Goal: Entertainment & Leisure: Consume media (video, audio)

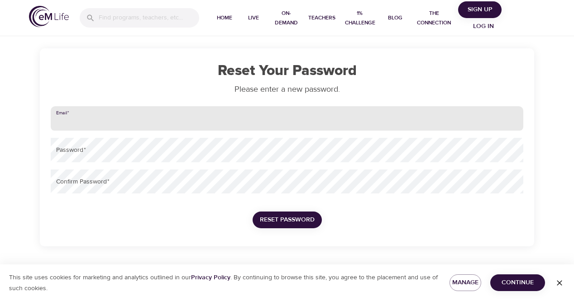
click at [107, 123] on input "email" at bounding box center [287, 118] width 472 height 24
type input "[PERSON_NAME][EMAIL_ADDRESS][PERSON_NAME][DOMAIN_NAME]"
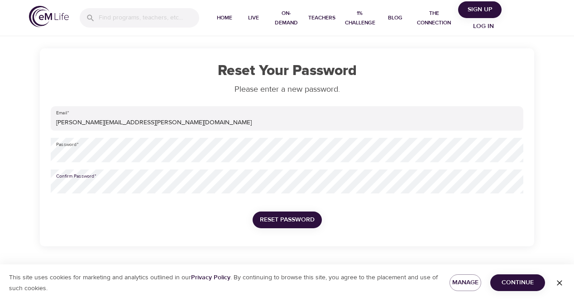
click at [253, 212] on button "Reset Password" at bounding box center [287, 220] width 69 height 17
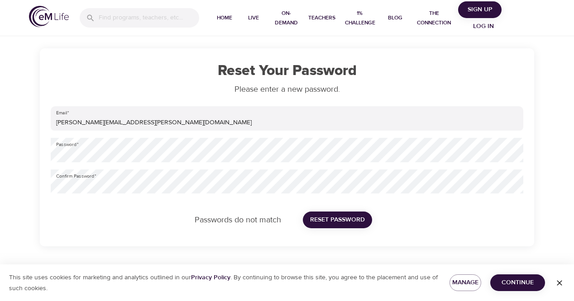
click at [344, 165] on div "Password   *" at bounding box center [287, 150] width 480 height 32
click at [311, 167] on div "Confirm Password   *" at bounding box center [287, 182] width 480 height 32
click at [0, 151] on html "Home Live On-Demand Teachers 1% Challenge Blog The Connection Sign Up Log in Re…" at bounding box center [287, 150] width 574 height 301
click at [303, 212] on button "Reset Password" at bounding box center [337, 220] width 69 height 17
click at [333, 222] on span "Reset Password" at bounding box center [337, 219] width 55 height 11
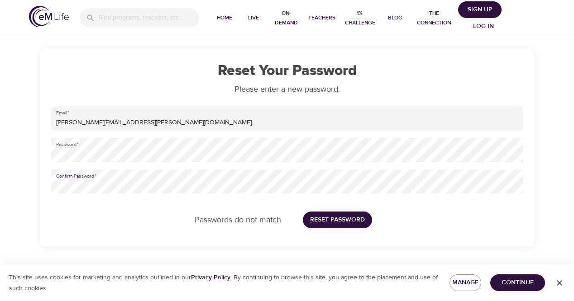
click at [1, 186] on div "Reset Your Password Please enter a new password. Email   * kirsten.k.toren@amex…" at bounding box center [287, 123] width 574 height 247
click at [25, 158] on div "Reset Your Password Please enter a new password. Email   * kirsten.k.toren@amex…" at bounding box center [287, 123] width 574 height 247
click at [307, 217] on button "Reset Password" at bounding box center [337, 220] width 69 height 17
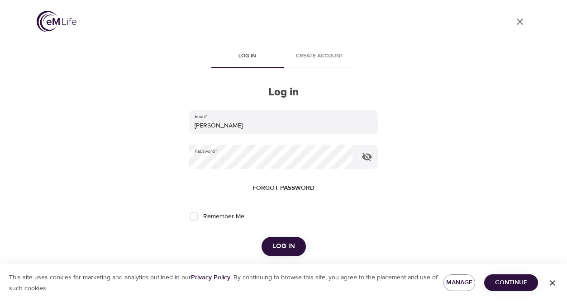
click at [283, 247] on span "Log in" at bounding box center [283, 247] width 23 height 12
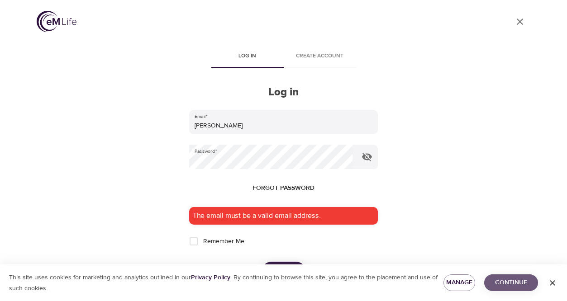
click at [497, 285] on span "Continue" at bounding box center [510, 282] width 39 height 11
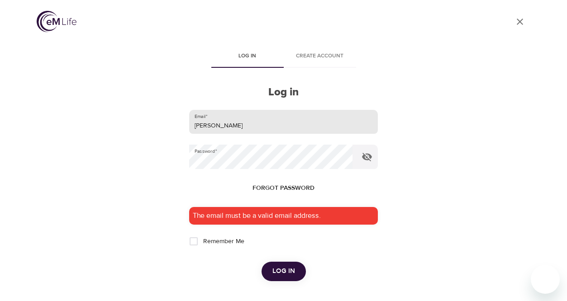
click at [224, 125] on input "Kirsten KToren" at bounding box center [283, 122] width 188 height 24
drag, startPoint x: 256, startPoint y: 128, endPoint x: 189, endPoint y: 129, distance: 67.0
click at [189, 129] on div "User Profile Log in Create account Log in Email   * Kirsten KToren Password   *…" at bounding box center [284, 150] width 516 height 301
click at [363, 153] on icon "button" at bounding box center [367, 157] width 10 height 9
type input "[PERSON_NAME][EMAIL_ADDRESS][PERSON_NAME][DOMAIN_NAME]"
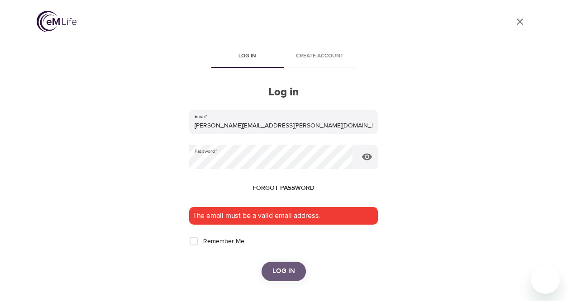
click at [290, 271] on span "Log in" at bounding box center [283, 272] width 23 height 12
click at [158, 169] on div "User Profile Log in Create account Log in Email   * kirsten.k.toren@amexgbt.com…" at bounding box center [284, 150] width 516 height 301
click at [272, 267] on button "Log in" at bounding box center [284, 271] width 44 height 19
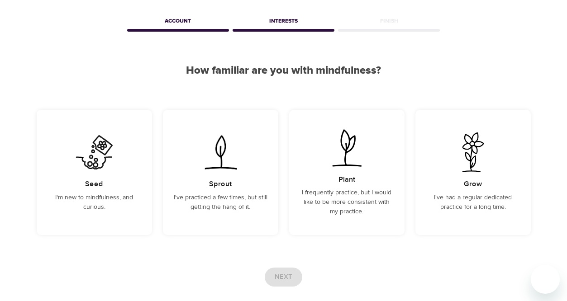
scroll to position [83, 0]
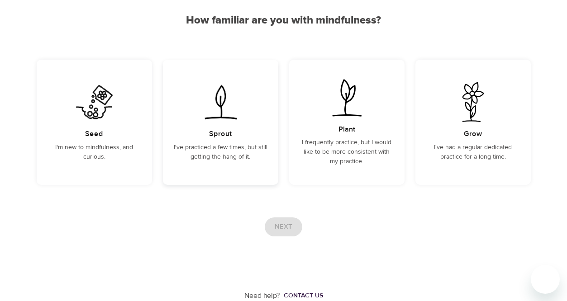
click at [210, 124] on div "Sprout I've practiced a few times, but still getting the hang of it." at bounding box center [220, 122] width 115 height 125
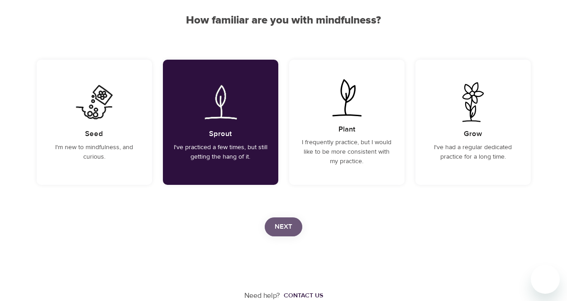
click at [283, 230] on span "Next" at bounding box center [284, 227] width 18 height 12
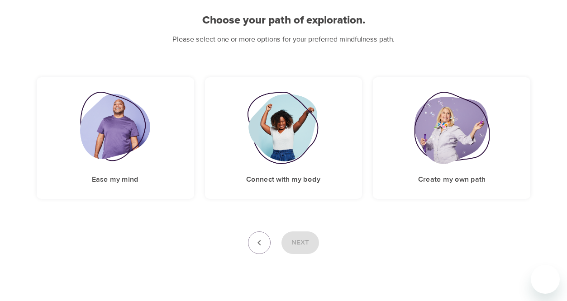
scroll to position [97, 0]
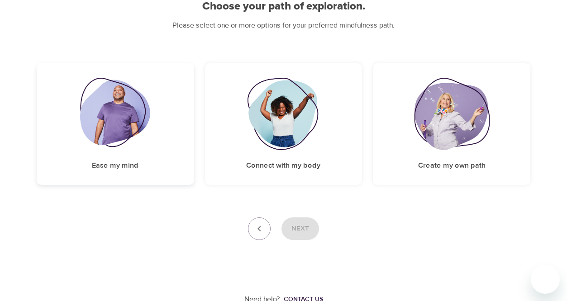
click at [124, 127] on img at bounding box center [115, 114] width 70 height 72
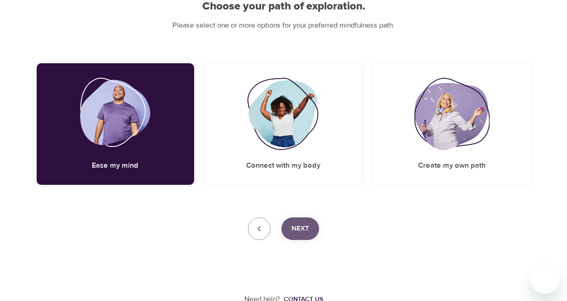
click at [306, 231] on span "Next" at bounding box center [300, 229] width 18 height 12
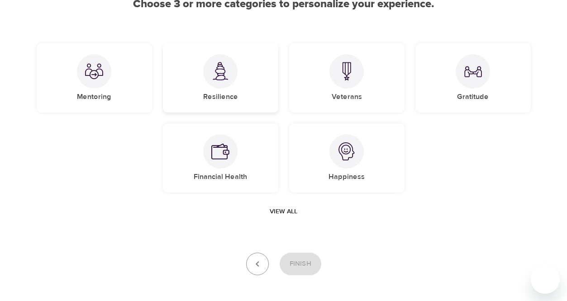
scroll to position [0, 0]
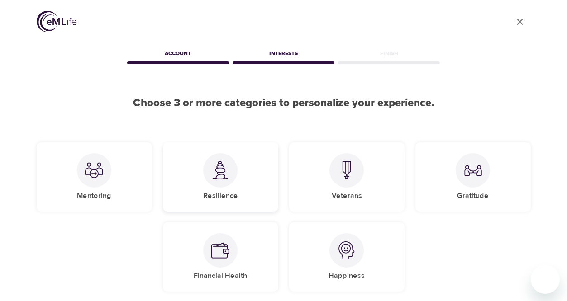
click at [175, 184] on div "Resilience" at bounding box center [220, 177] width 115 height 69
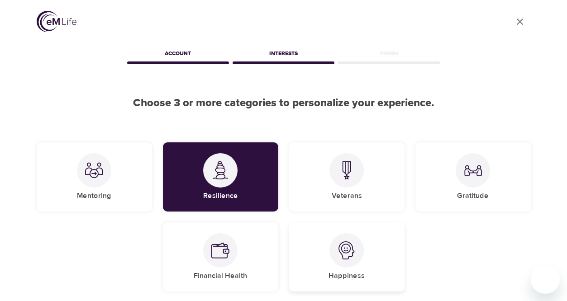
click at [330, 265] on div "Happiness" at bounding box center [346, 257] width 115 height 69
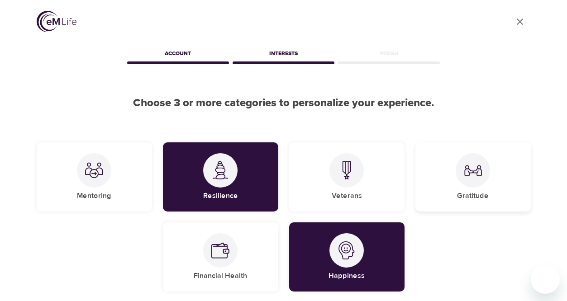
click at [470, 183] on div at bounding box center [473, 170] width 34 height 34
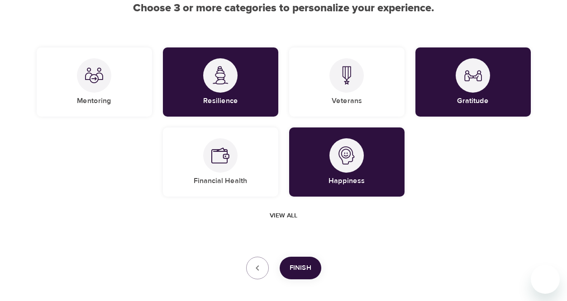
scroll to position [136, 0]
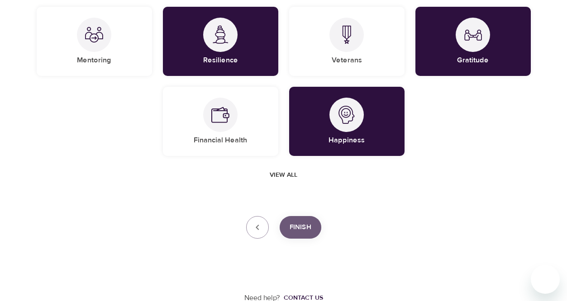
click at [301, 229] on span "Finish" at bounding box center [301, 228] width 22 height 12
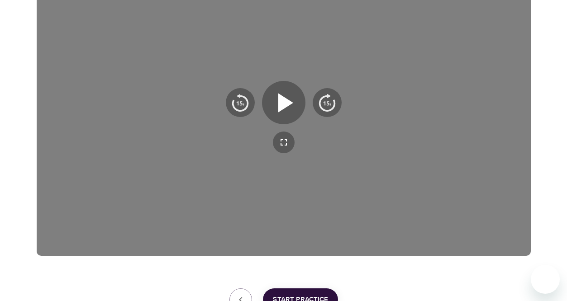
scroll to position [209, 0]
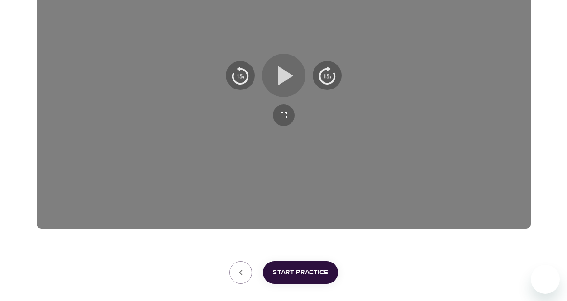
click at [287, 76] on icon "button" at bounding box center [285, 75] width 15 height 19
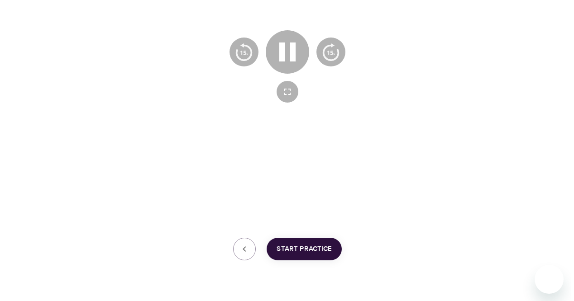
scroll to position [257, 0]
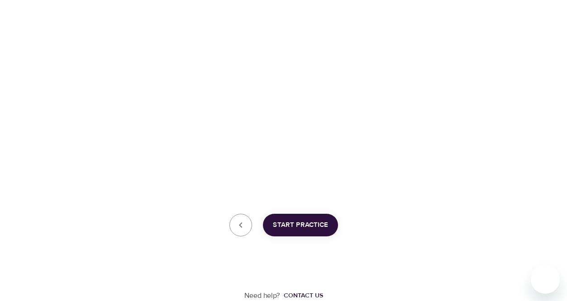
click at [286, 224] on span "Start Practice" at bounding box center [300, 225] width 55 height 12
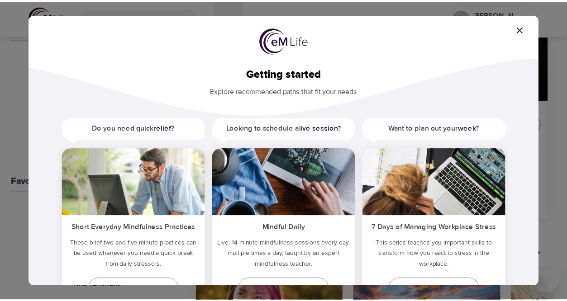
scroll to position [45, 0]
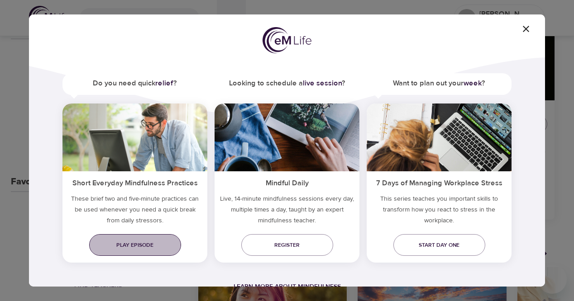
click at [158, 246] on span "Play episode" at bounding box center [134, 246] width 77 height 10
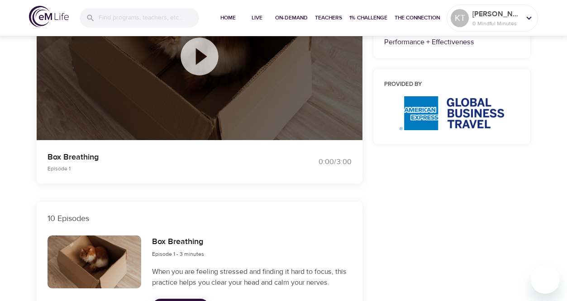
scroll to position [136, 0]
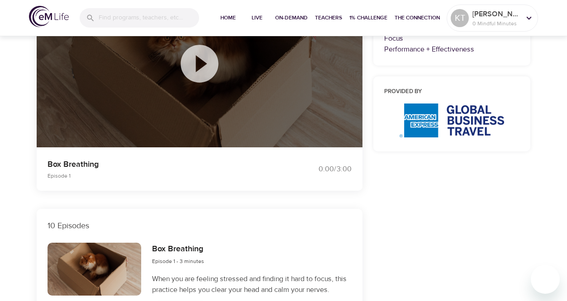
click at [191, 62] on icon at bounding box center [200, 64] width 38 height 38
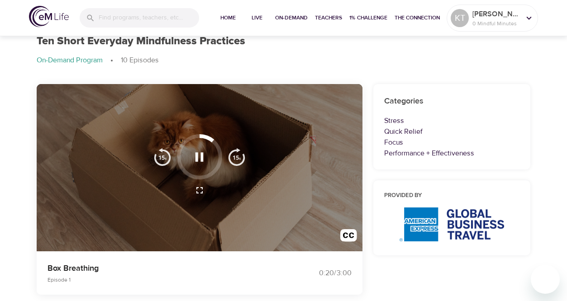
scroll to position [45, 0]
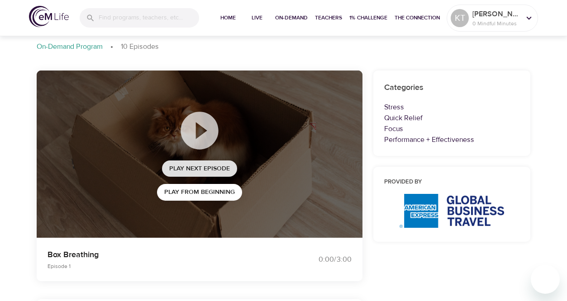
click at [206, 171] on span "Play Next Episode" at bounding box center [199, 168] width 61 height 11
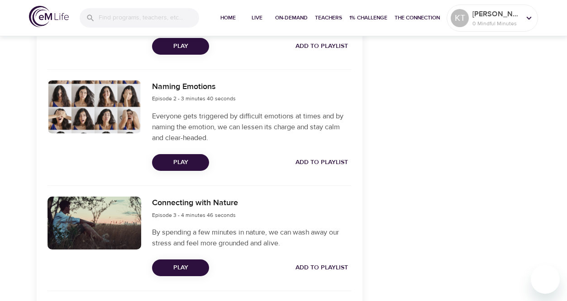
scroll to position [453, 0]
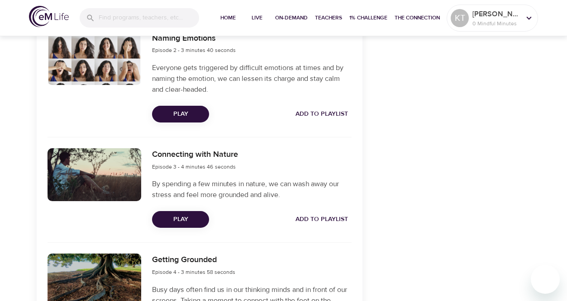
click at [183, 224] on span "Play" at bounding box center [180, 219] width 43 height 11
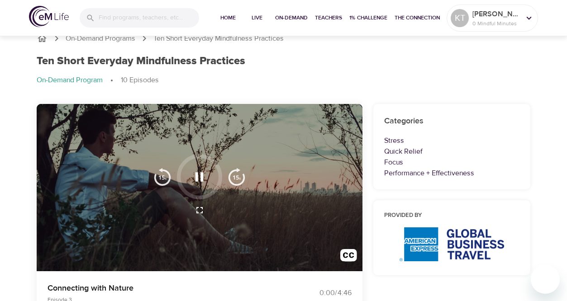
scroll to position [0, 0]
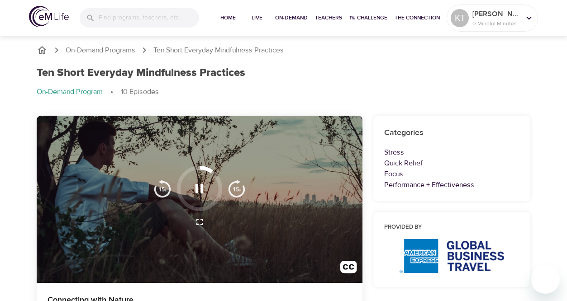
click at [429, 78] on div "Ten Short Everyday Mindfulness Practices" at bounding box center [284, 73] width 494 height 13
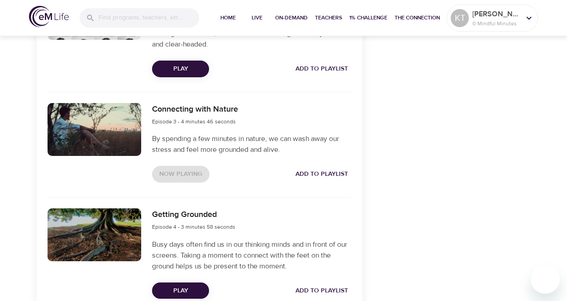
scroll to position [588, 0]
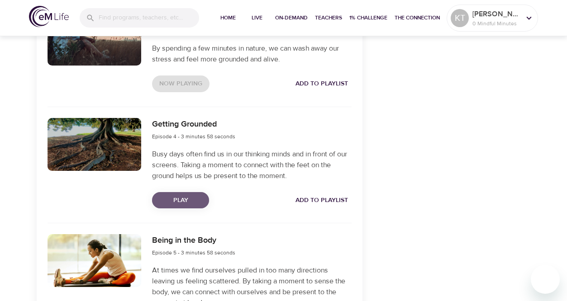
click at [176, 202] on span "Play" at bounding box center [180, 200] width 43 height 11
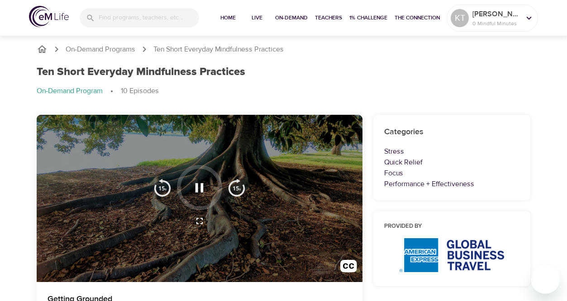
scroll to position [0, 0]
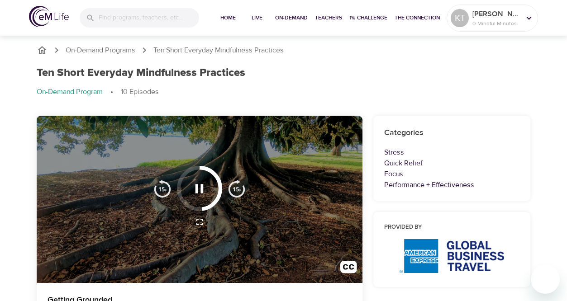
click at [275, 43] on div "On-Demand Programs Ten Short Everyday Mindfulness Practices Ten Short Everyday …" at bounding box center [284, 75] width 516 height 82
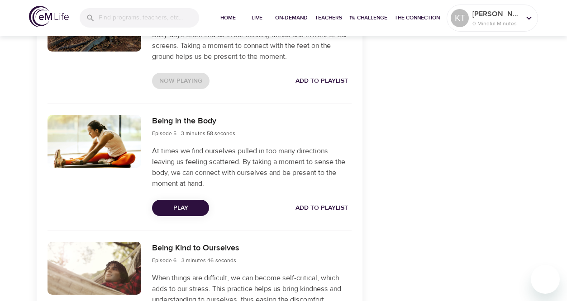
scroll to position [741, 0]
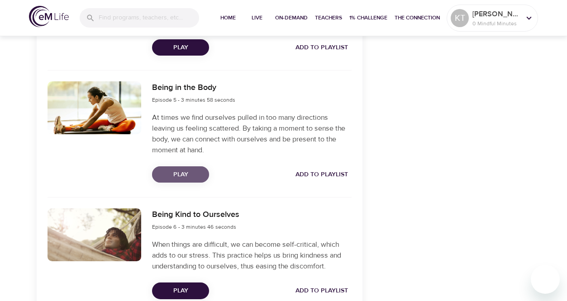
click at [175, 177] on span "Play" at bounding box center [180, 174] width 43 height 11
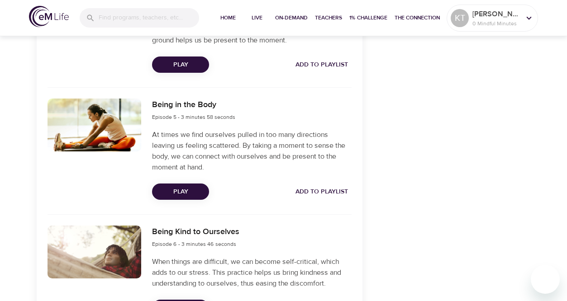
scroll to position [815, 0]
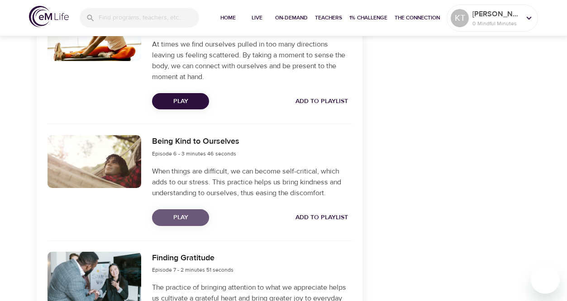
click at [163, 216] on span "Play" at bounding box center [180, 217] width 43 height 11
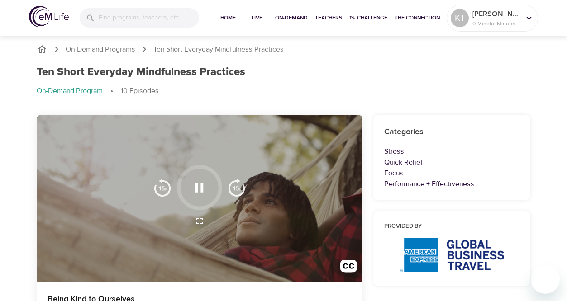
scroll to position [0, 0]
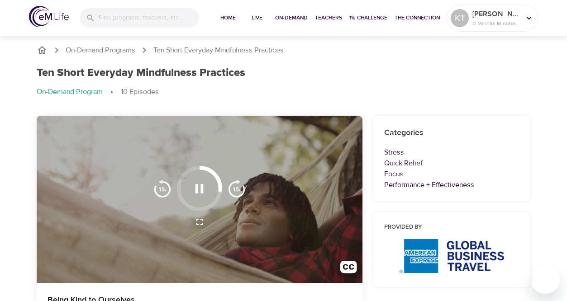
click at [201, 191] on icon "button" at bounding box center [199, 188] width 8 height 9
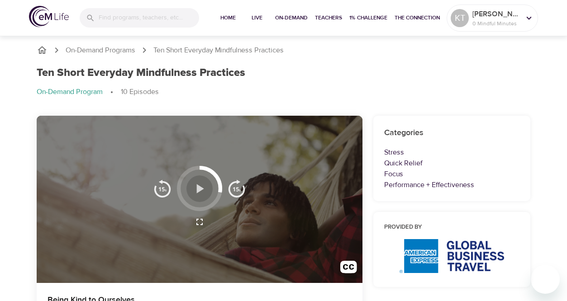
click at [201, 191] on icon "button" at bounding box center [199, 189] width 16 height 16
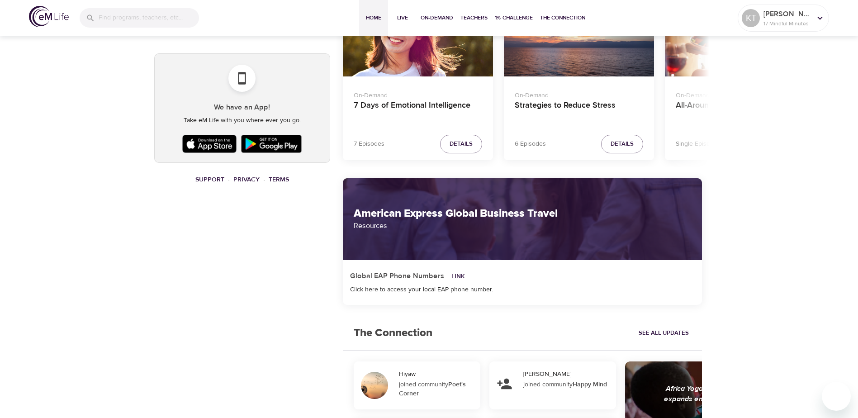
scroll to position [528, 0]
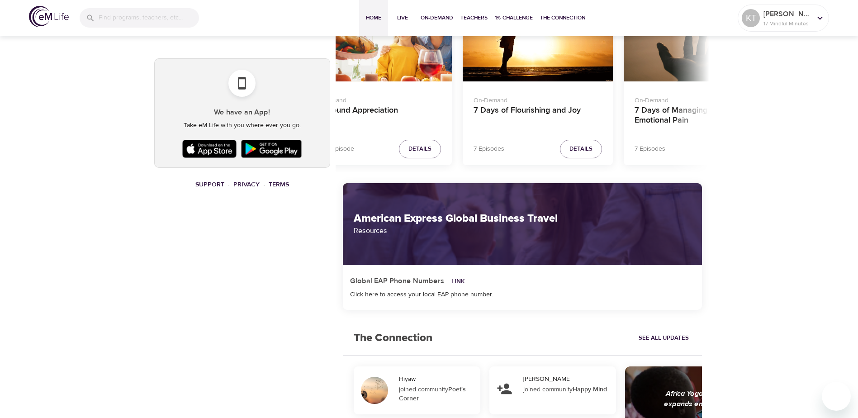
click at [289, 100] on div "KT pencil [PERSON_NAME] K 17 Mindful Minutes Your Live Schedule Register for li…" at bounding box center [429, 122] width 561 height 1207
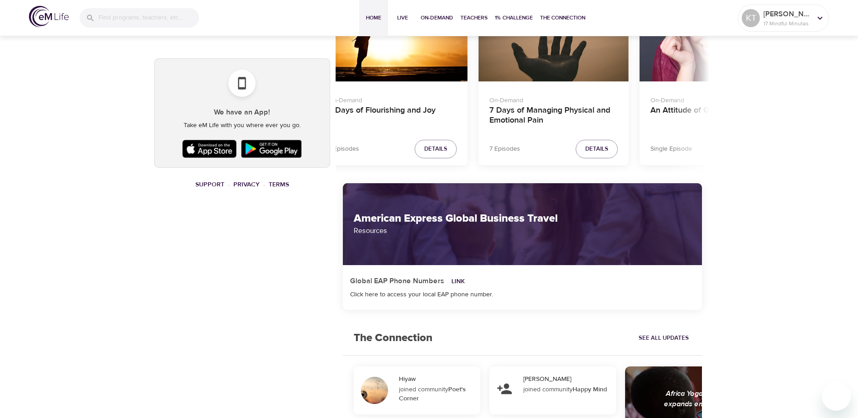
click at [359, 78] on div "On-Demand 7 Days of Flourishing and Joy 7 Episodes Details" at bounding box center [393, 81] width 150 height 168
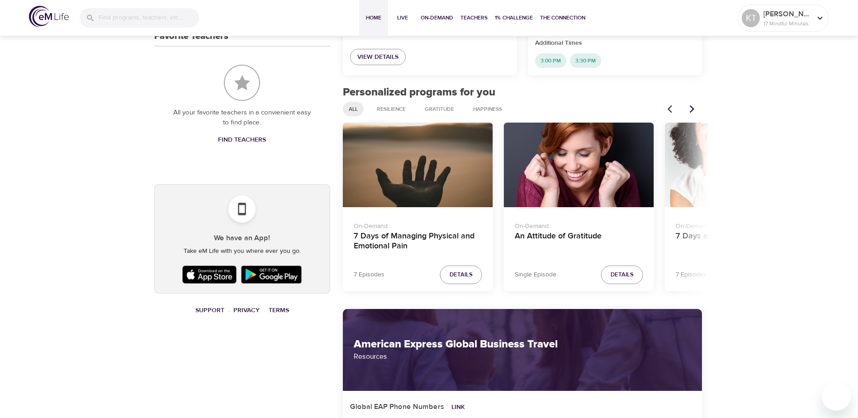
scroll to position [392, 0]
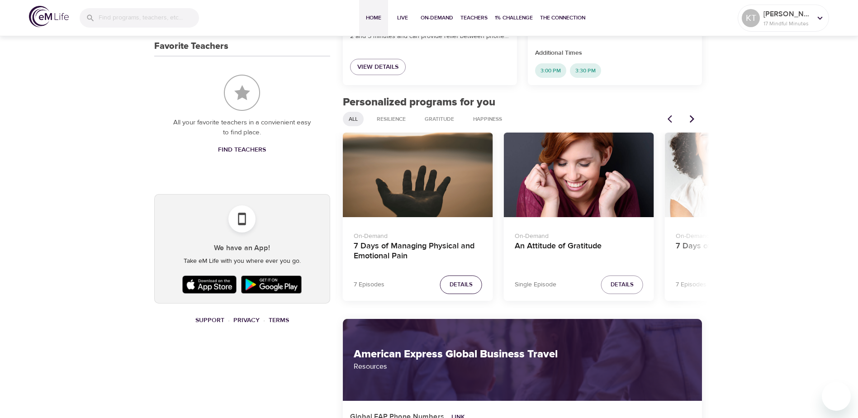
click at [462, 283] on span "Details" at bounding box center [461, 285] width 23 height 10
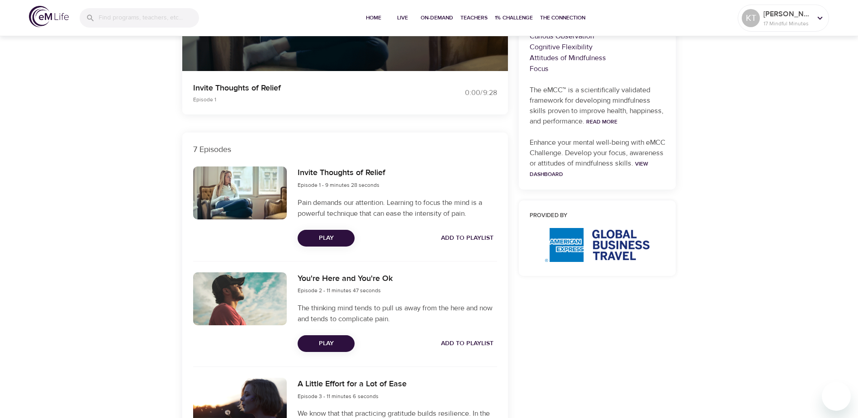
scroll to position [211, 0]
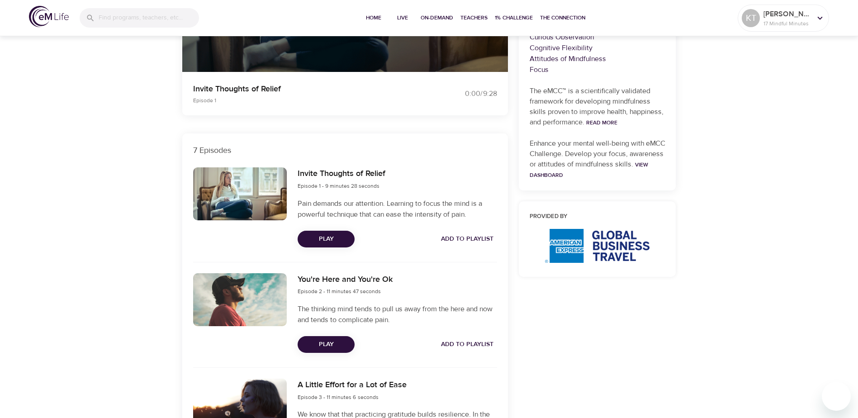
click at [326, 239] on span "Play" at bounding box center [326, 238] width 43 height 11
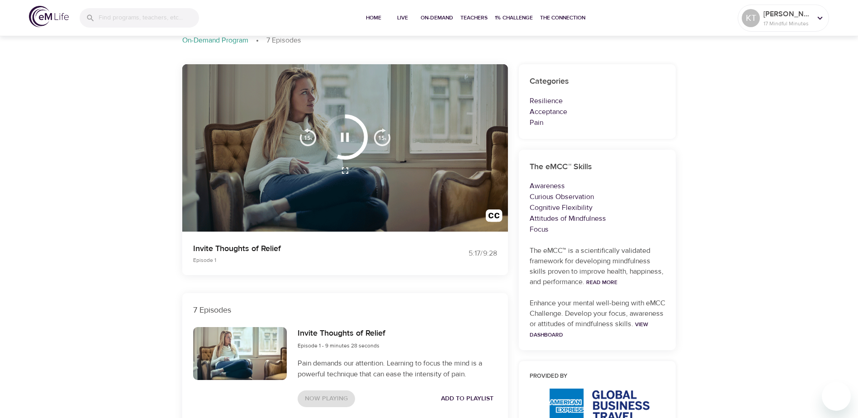
scroll to position [0, 0]
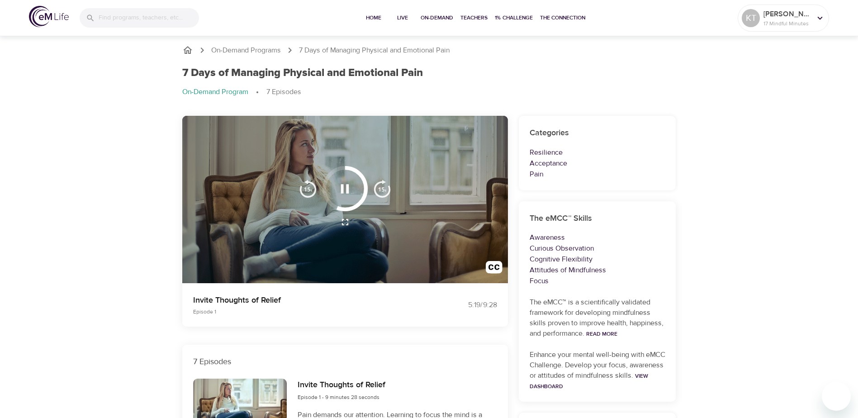
click at [345, 186] on icon "button" at bounding box center [345, 189] width 16 height 16
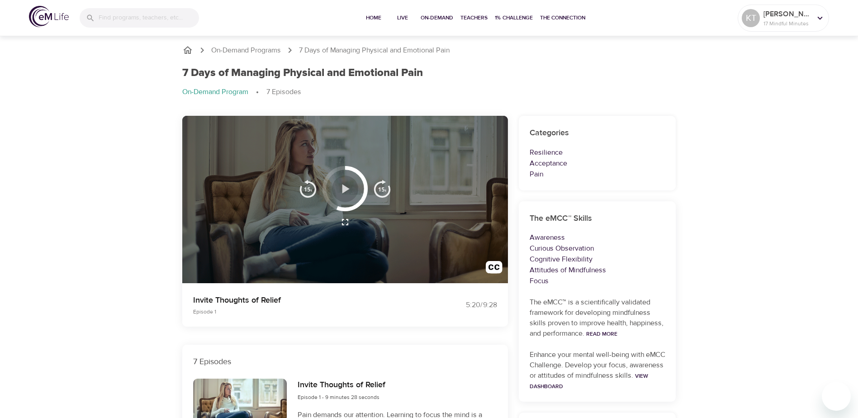
click at [345, 186] on icon "button" at bounding box center [346, 188] width 7 height 9
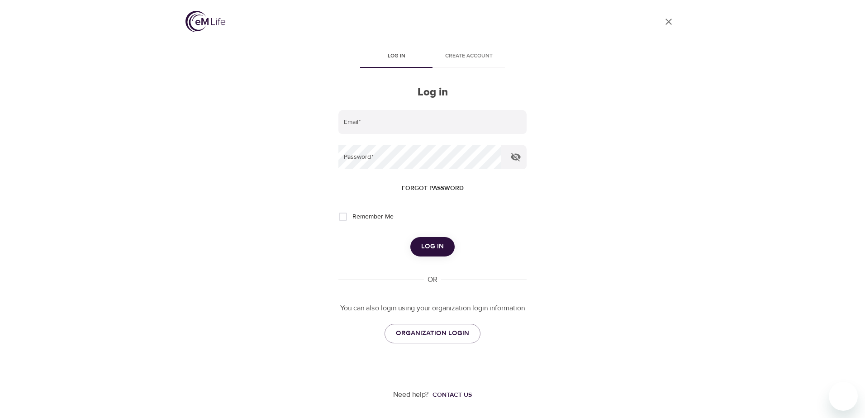
type input "[PERSON_NAME][EMAIL_ADDRESS][PERSON_NAME][DOMAIN_NAME]"
click at [434, 249] on span "Log in" at bounding box center [432, 247] width 23 height 12
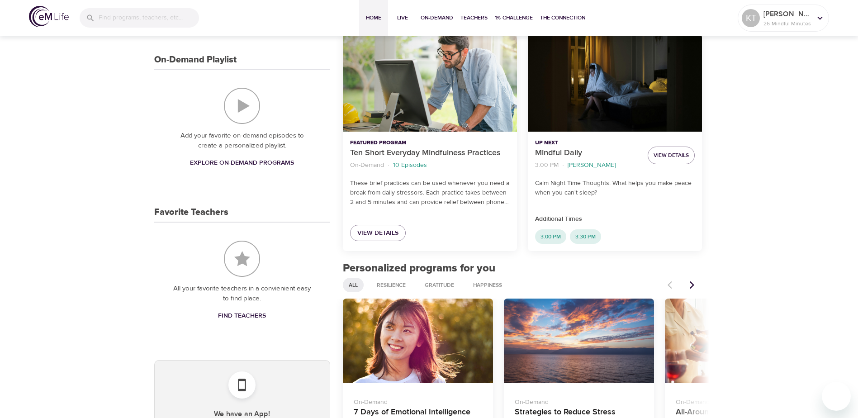
scroll to position [317, 0]
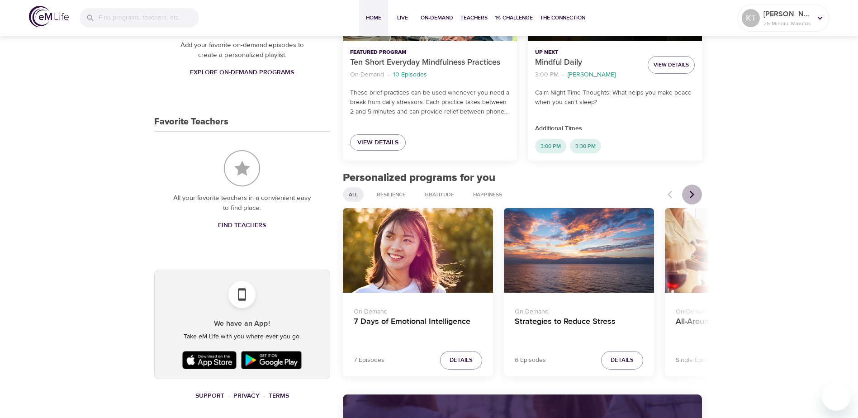
click at [567, 194] on icon "Next items" at bounding box center [692, 194] width 9 height 9
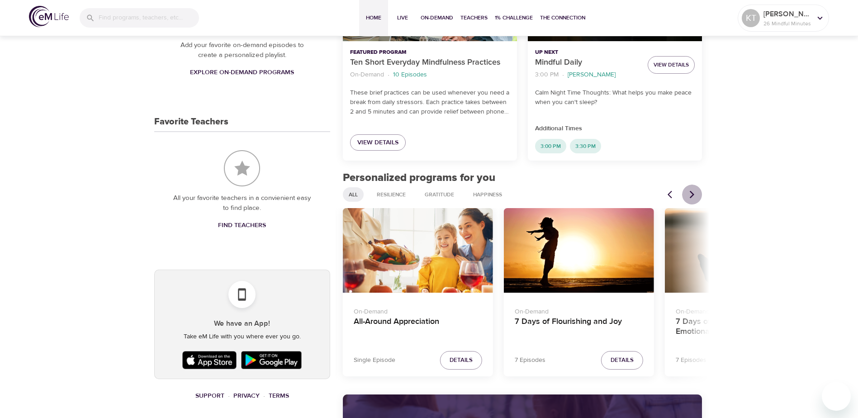
click at [567, 194] on icon "Next items" at bounding box center [692, 194] width 9 height 9
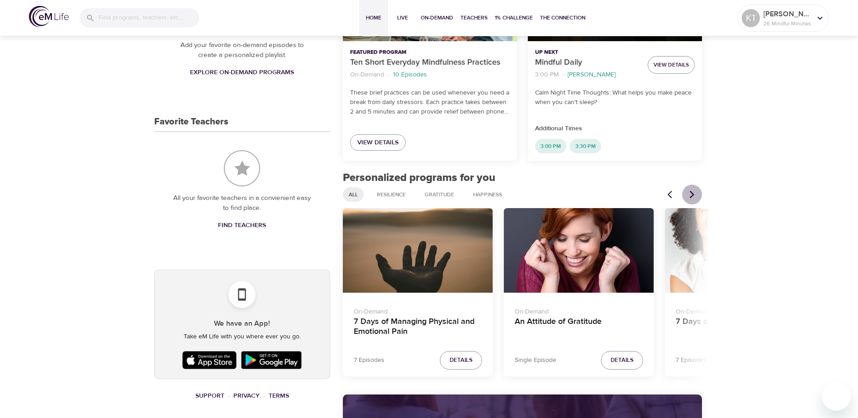
click at [567, 194] on icon "Next items" at bounding box center [692, 194] width 9 height 9
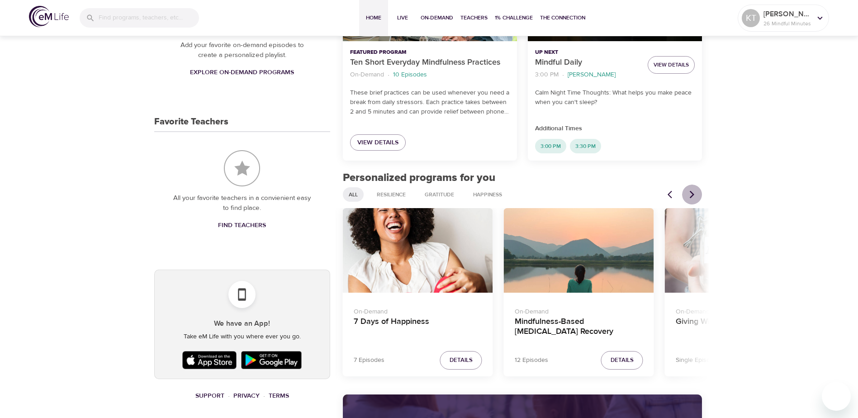
click at [567, 194] on icon "Next items" at bounding box center [692, 194] width 9 height 9
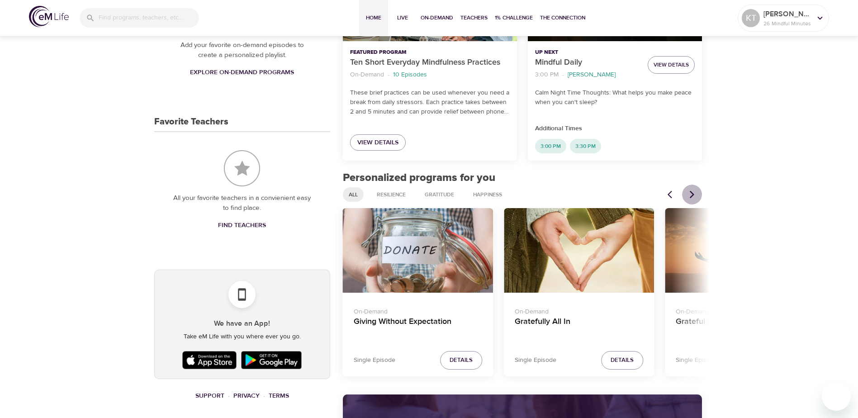
click at [567, 194] on icon "Next items" at bounding box center [692, 194] width 9 height 9
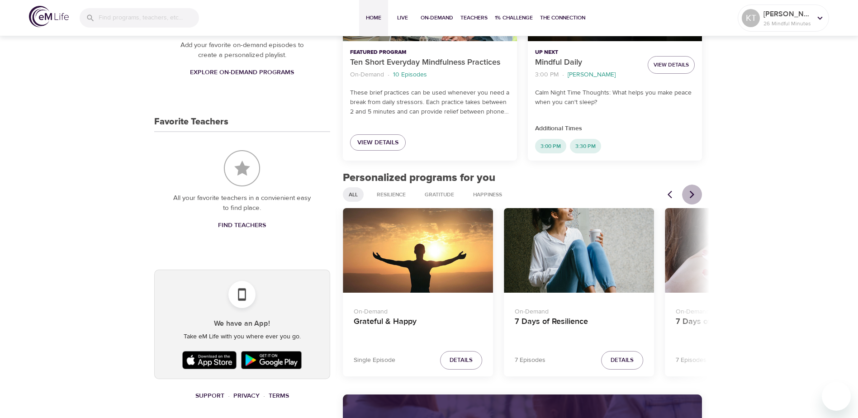
click at [567, 194] on icon "Next items" at bounding box center [692, 194] width 9 height 9
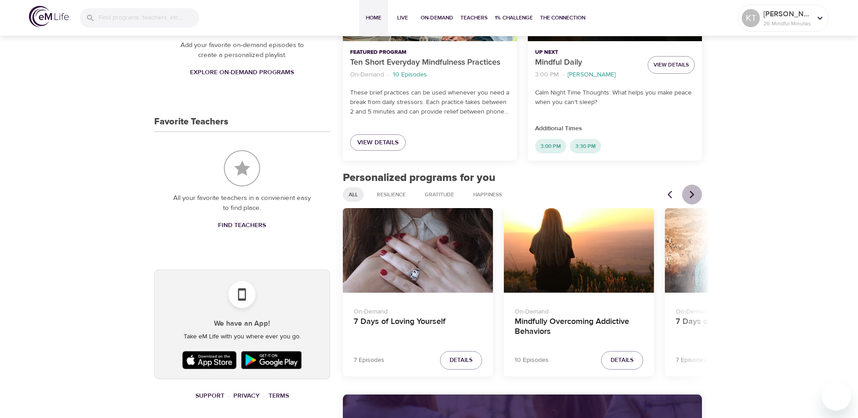
click at [567, 194] on icon "Next items" at bounding box center [692, 194] width 9 height 9
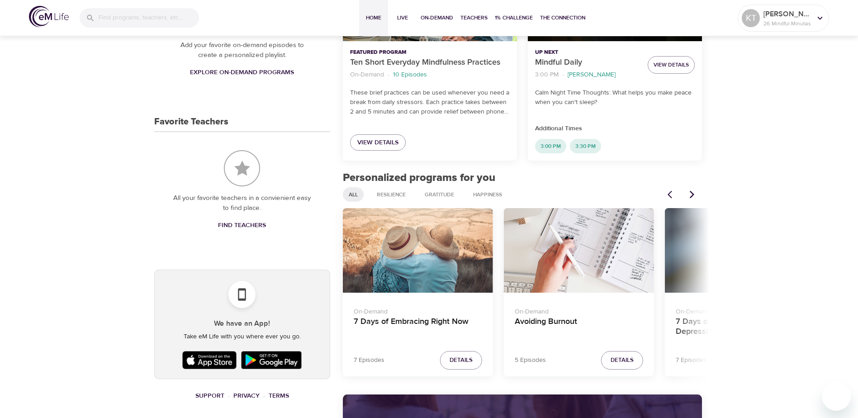
click at [567, 191] on icon "Next items" at bounding box center [692, 195] width 5 height 8
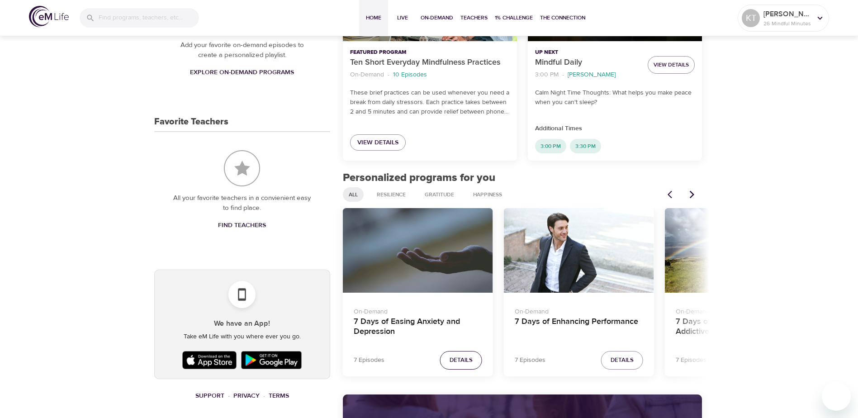
click at [462, 301] on span "Details" at bounding box center [461, 360] width 23 height 10
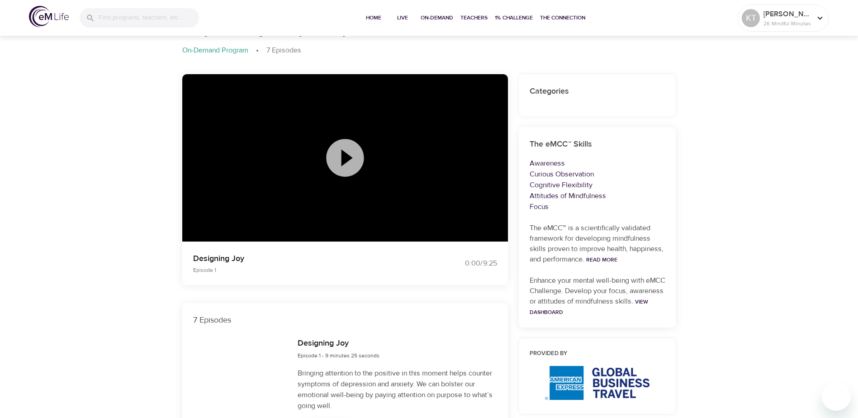
scroll to position [317, 0]
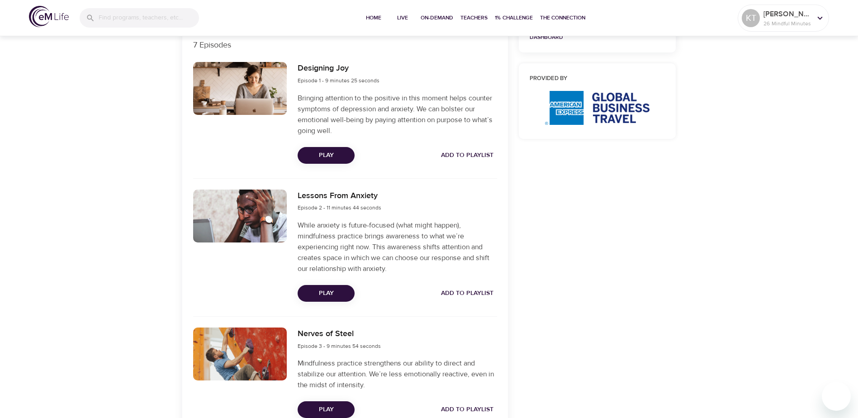
click at [319, 152] on span "Play" at bounding box center [326, 155] width 43 height 11
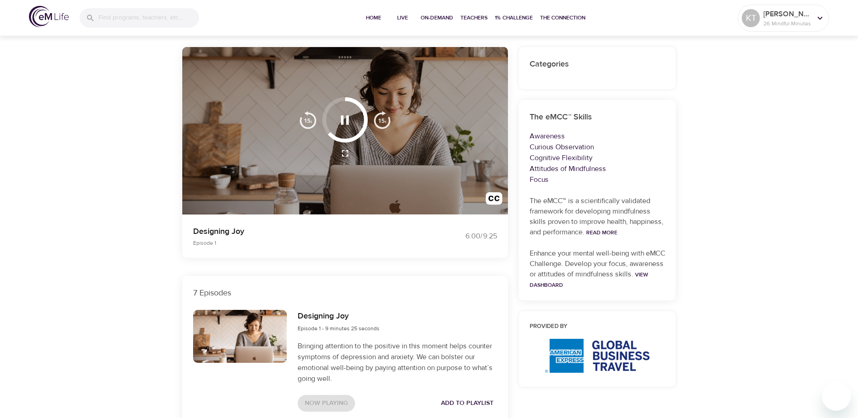
scroll to position [0, 0]
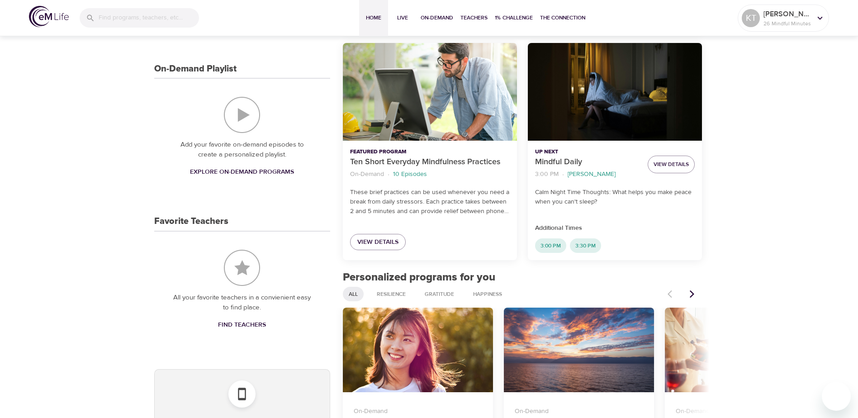
scroll to position [317, 0]
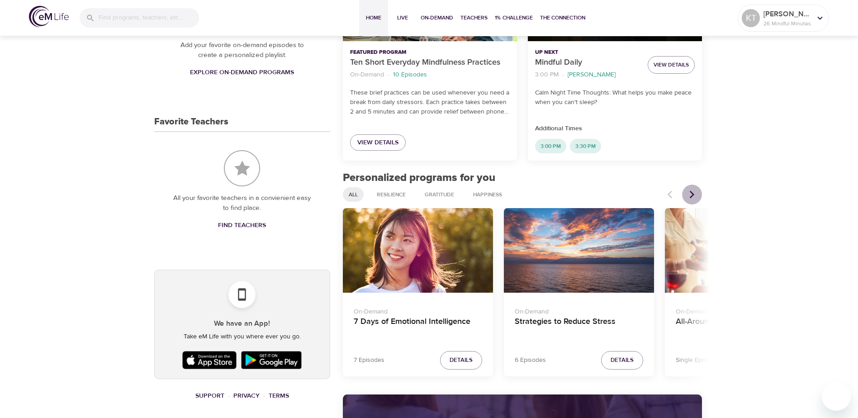
click at [567, 193] on icon "Next items" at bounding box center [692, 194] width 9 height 9
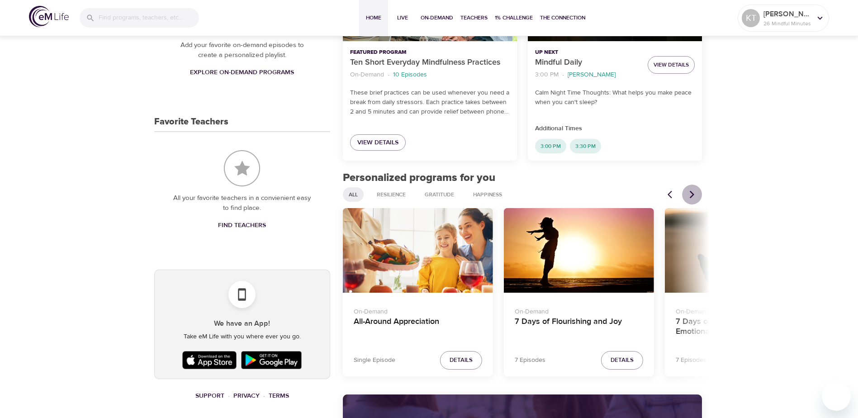
click at [567, 193] on icon "Next items" at bounding box center [692, 194] width 9 height 9
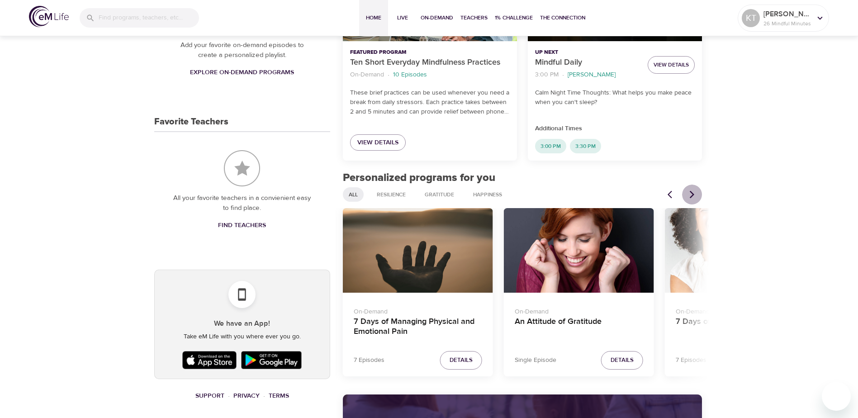
click at [567, 193] on icon "Next items" at bounding box center [692, 194] width 9 height 9
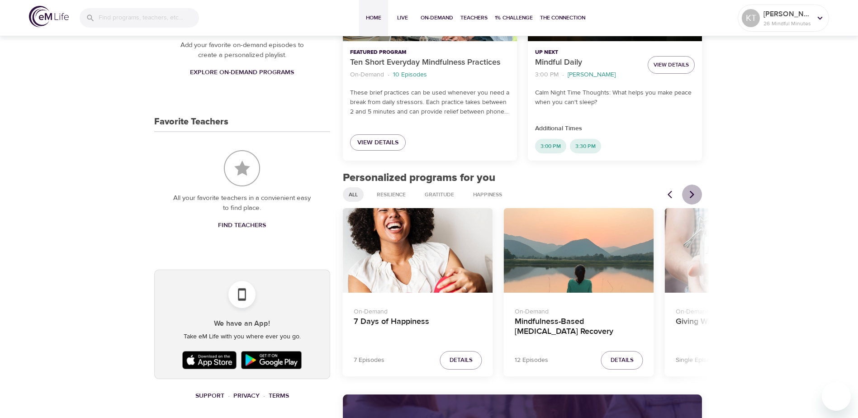
click at [567, 193] on icon "Next items" at bounding box center [692, 194] width 9 height 9
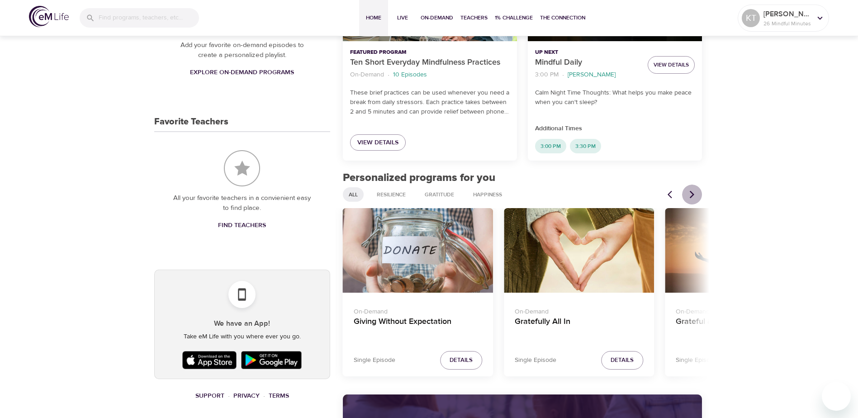
click at [567, 193] on icon "Next items" at bounding box center [692, 194] width 9 height 9
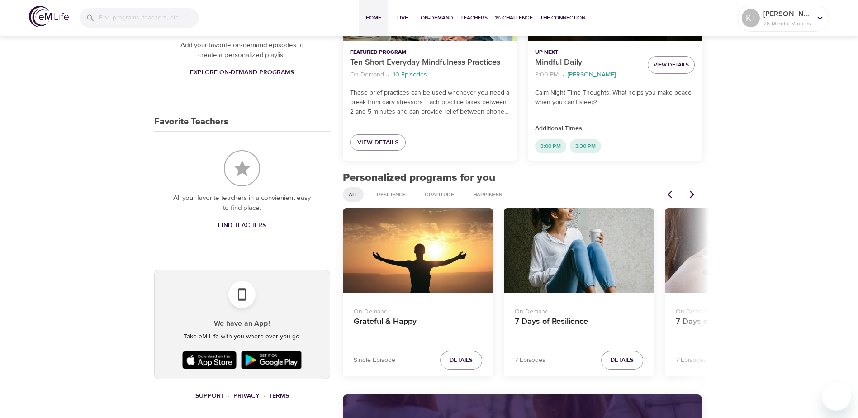
click at [567, 193] on icon "Next items" at bounding box center [692, 194] width 9 height 9
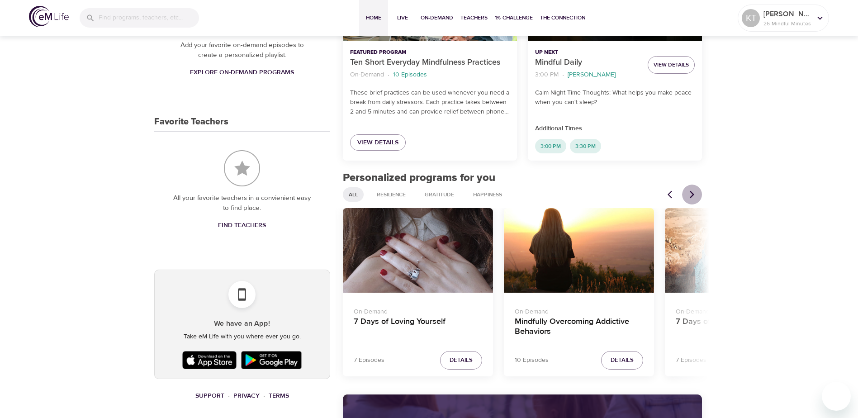
click at [567, 193] on icon "Next items" at bounding box center [692, 194] width 9 height 9
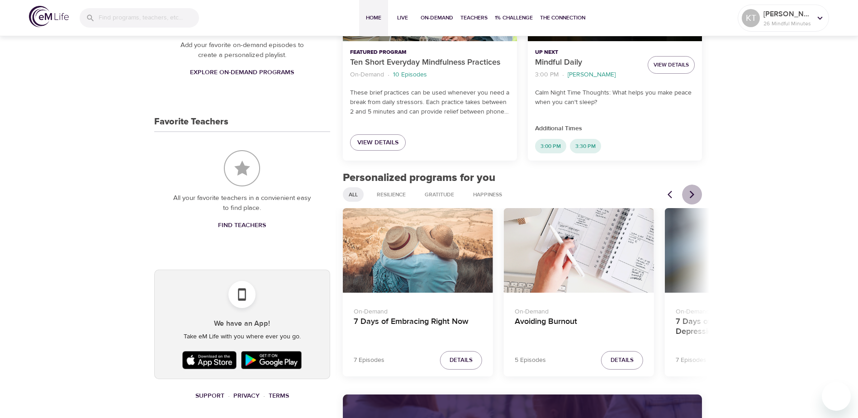
click at [567, 193] on icon "Next items" at bounding box center [692, 194] width 9 height 9
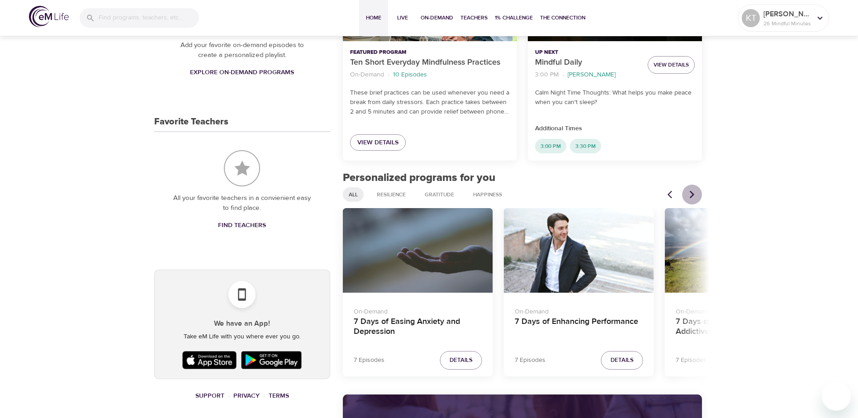
click at [567, 193] on icon "Next items" at bounding box center [692, 194] width 9 height 9
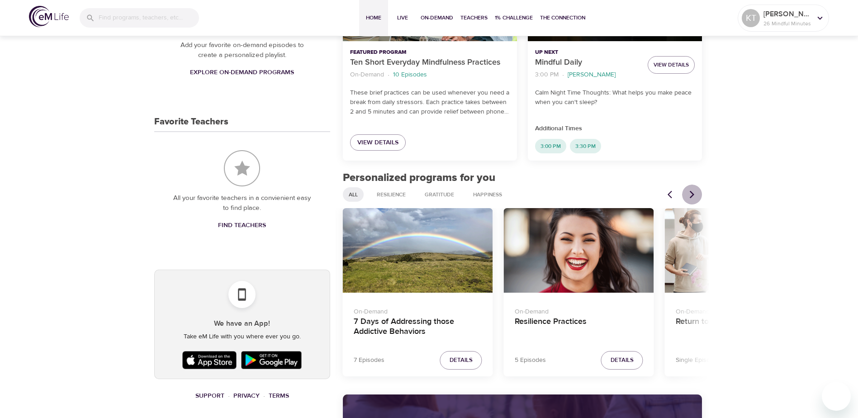
click at [567, 193] on icon "Next items" at bounding box center [692, 194] width 9 height 9
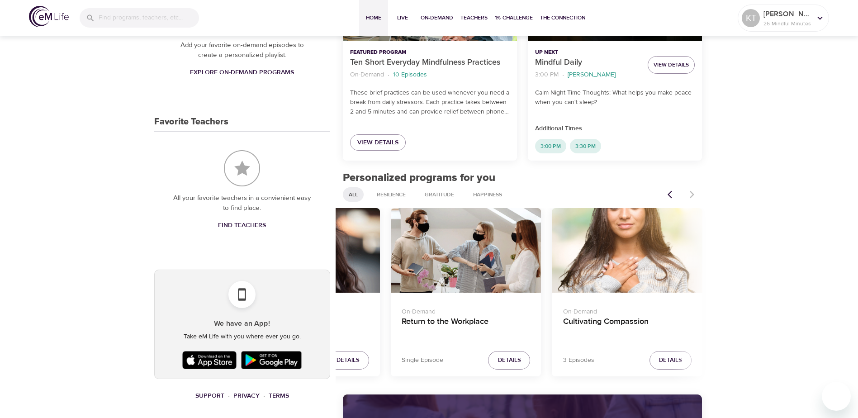
click at [567, 193] on div at bounding box center [682, 195] width 40 height 20
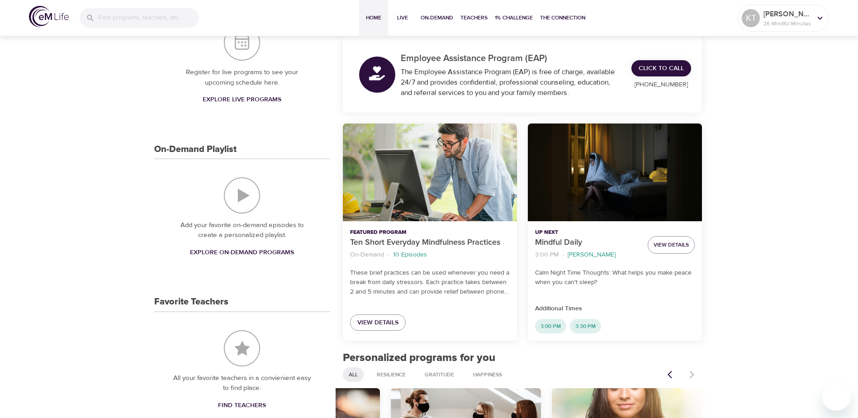
scroll to position [136, 0]
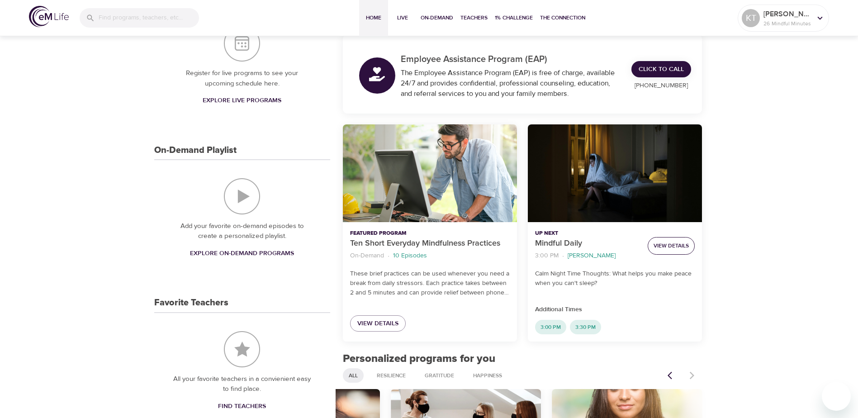
click at [567, 249] on span "View Details" at bounding box center [671, 246] width 35 height 10
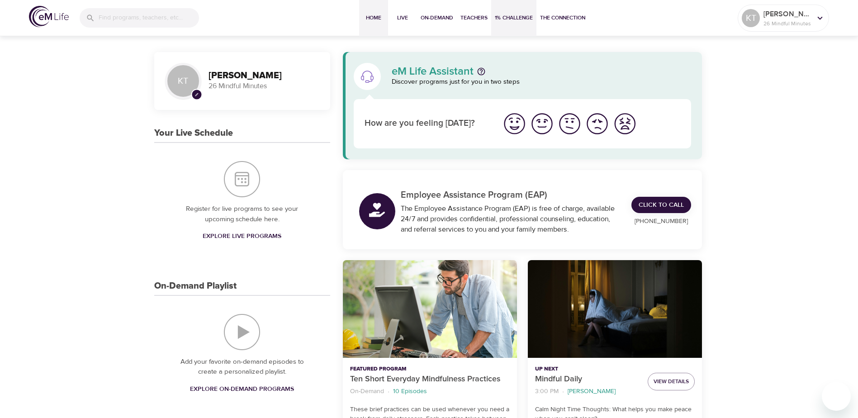
click at [503, 17] on span "1% Challenge" at bounding box center [514, 18] width 38 height 10
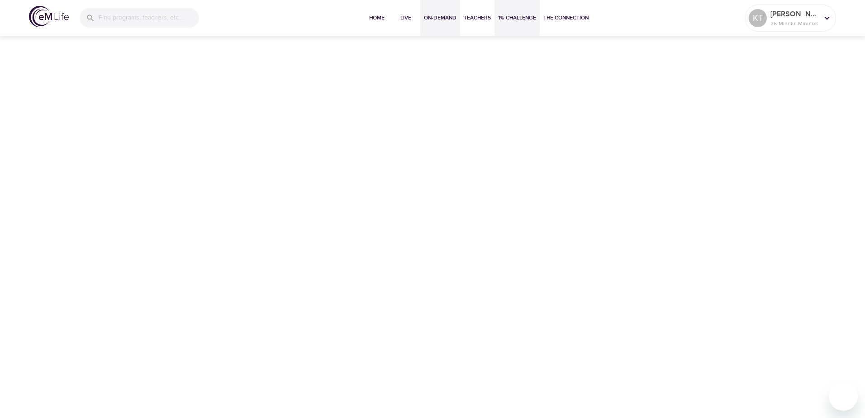
click at [437, 20] on span "On-Demand" at bounding box center [440, 18] width 33 height 10
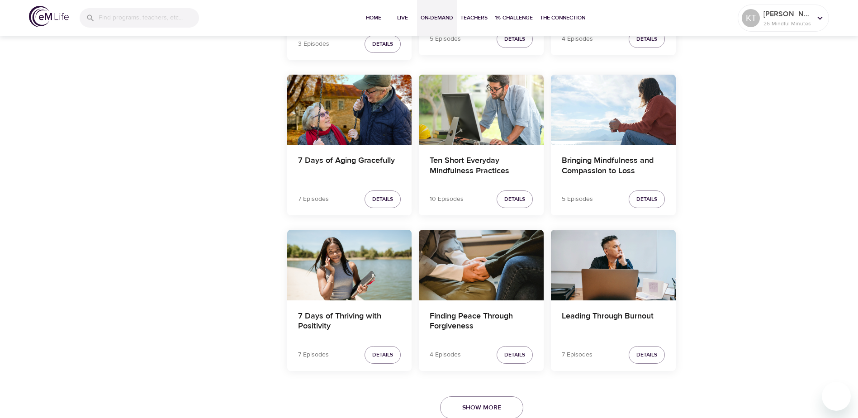
scroll to position [1751, 0]
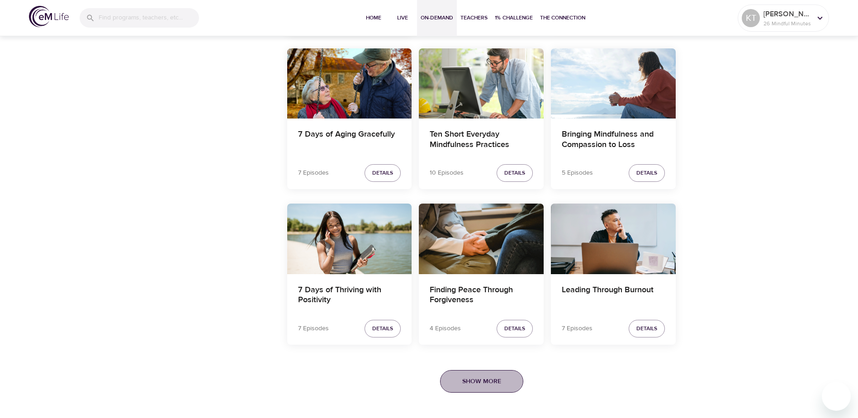
click at [500, 301] on span "Show More" at bounding box center [481, 381] width 39 height 11
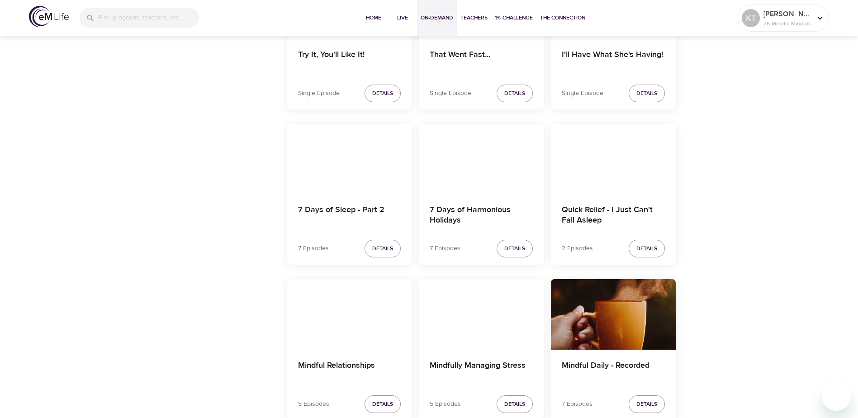
scroll to position [7000, 0]
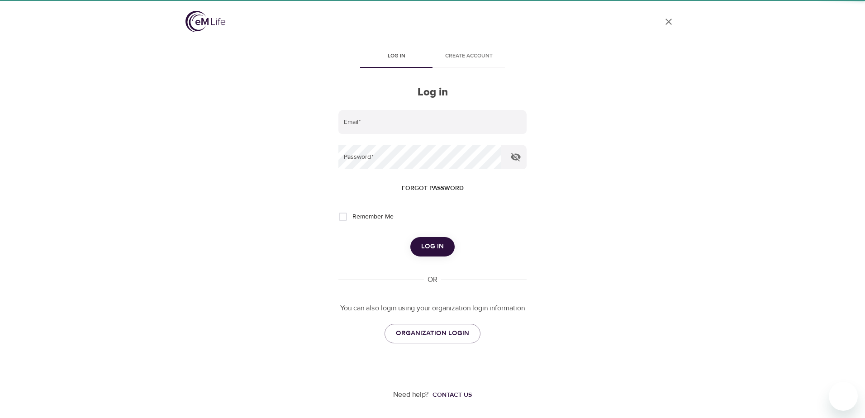
type input "[PERSON_NAME][EMAIL_ADDRESS][PERSON_NAME][DOMAIN_NAME]"
